Goal: Information Seeking & Learning: Check status

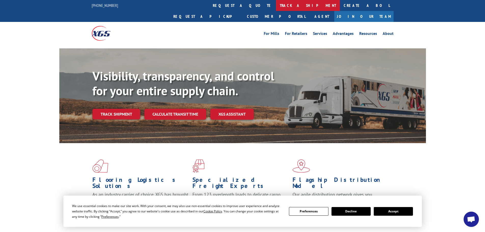
click at [276, 9] on link "track a shipment" at bounding box center [308, 5] width 64 height 11
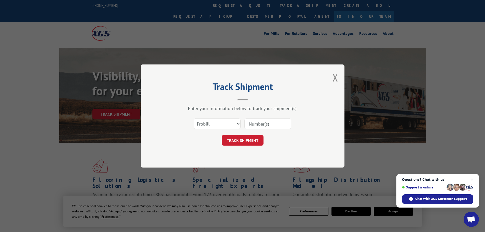
click at [250, 125] on input at bounding box center [267, 123] width 47 height 11
paste input "17521259"
type input "17521259"
click at [242, 140] on button "TRACK SHIPMENT" at bounding box center [243, 140] width 42 height 11
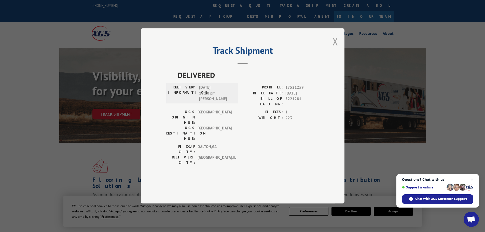
click at [334, 48] on button "Close modal" at bounding box center [336, 41] width 6 height 13
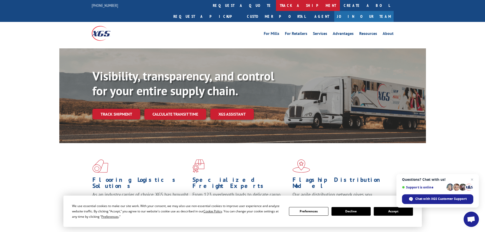
click at [276, 6] on link "track a shipment" at bounding box center [308, 5] width 64 height 11
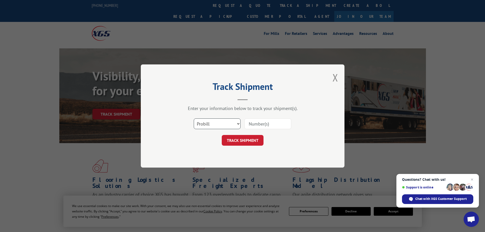
click at [224, 124] on select "Select category... Probill BOL PO" at bounding box center [217, 123] width 47 height 11
select select "po"
click at [194, 118] on select "Select category... Probill BOL PO" at bounding box center [217, 123] width 47 height 11
click at [247, 125] on input at bounding box center [267, 123] width 47 height 11
paste input "28503116"
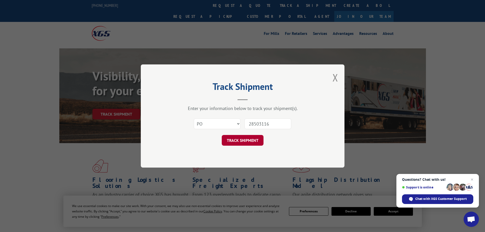
type input "28503116"
click at [241, 139] on button "TRACK SHIPMENT" at bounding box center [243, 140] width 42 height 11
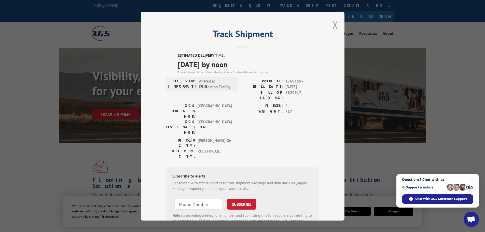
click at [334, 24] on button "Close modal" at bounding box center [336, 24] width 6 height 13
